Goal: Task Accomplishment & Management: Manage account settings

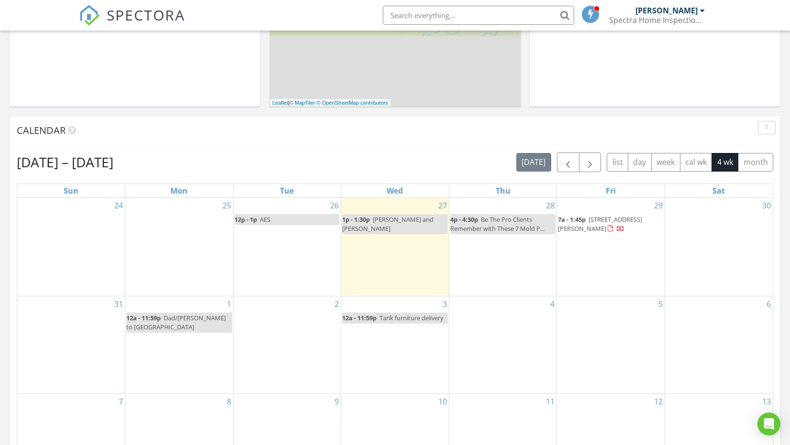
scroll to position [287, 0]
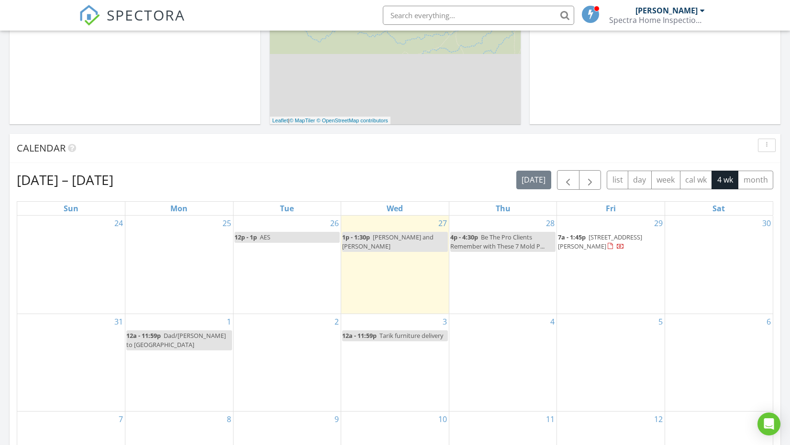
click at [622, 238] on span "3643 S 2870 E, St. George 84790" at bounding box center [600, 242] width 84 height 18
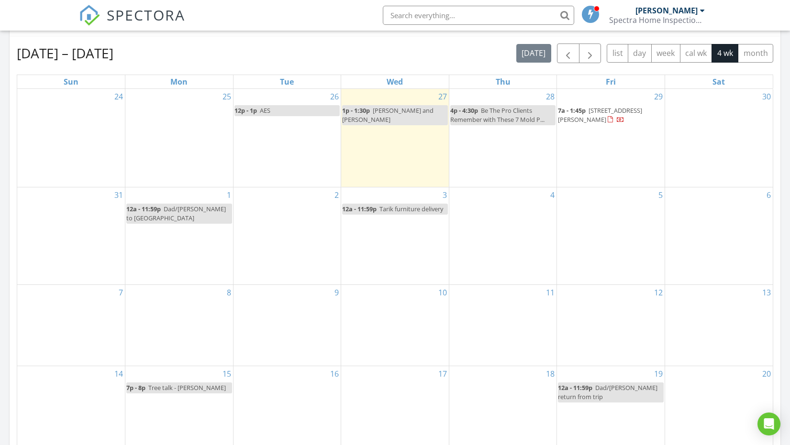
scroll to position [383, 0]
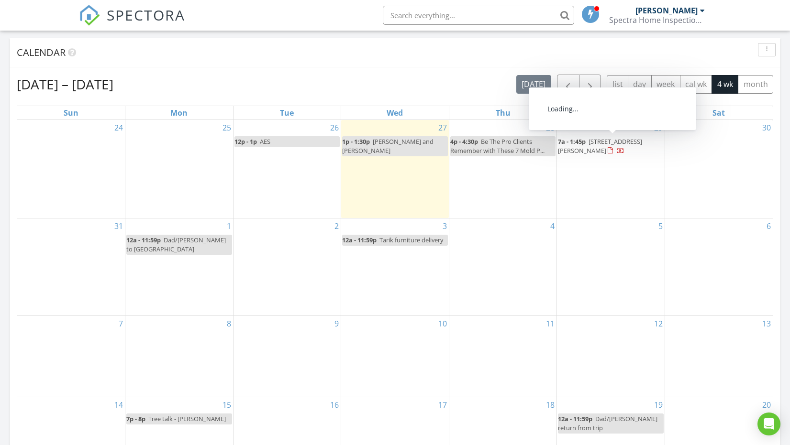
click at [612, 143] on span "3643 S 2870 E, St. George 84790" at bounding box center [600, 146] width 84 height 18
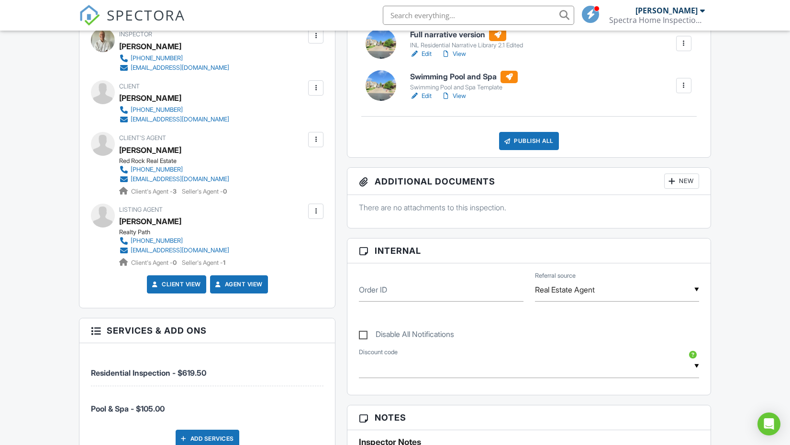
scroll to position [239, 0]
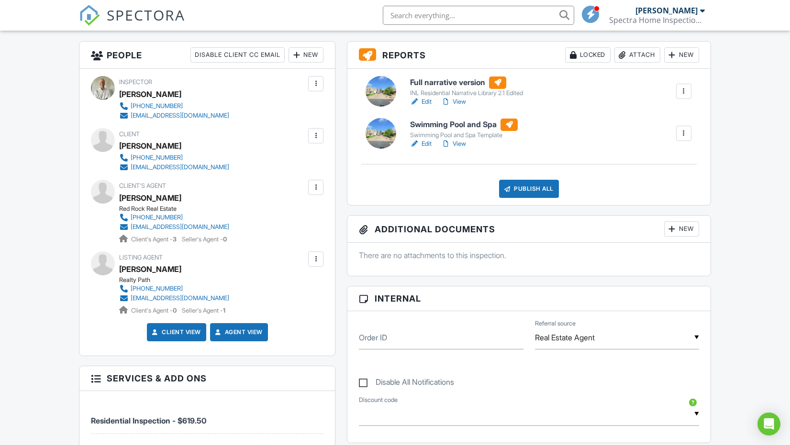
click at [315, 135] on div at bounding box center [316, 136] width 10 height 10
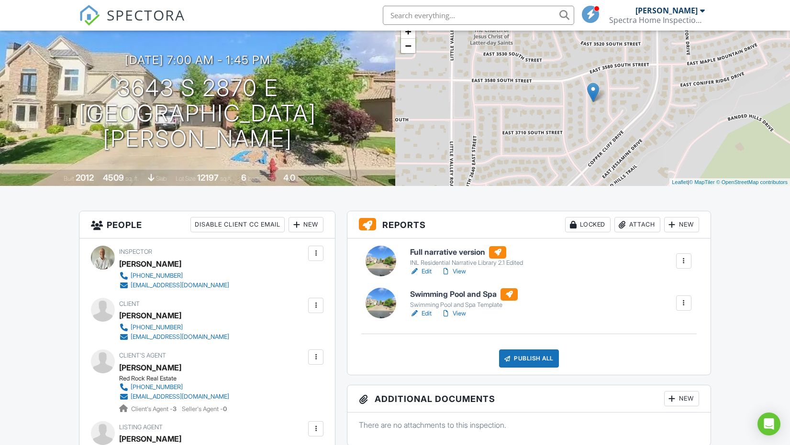
scroll to position [48, 0]
